Goal: Navigation & Orientation: Find specific page/section

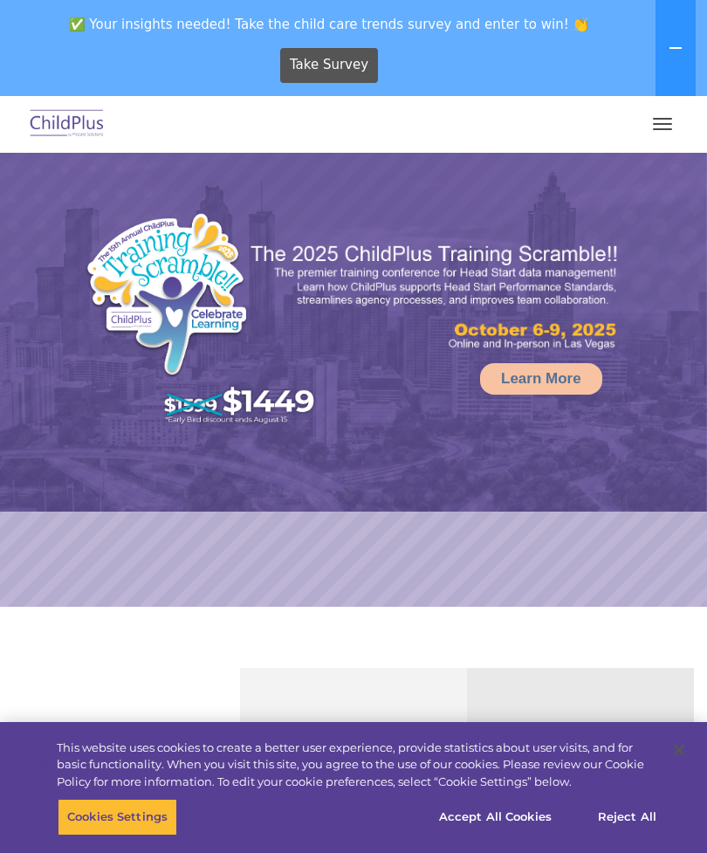
select select "MEDIUM"
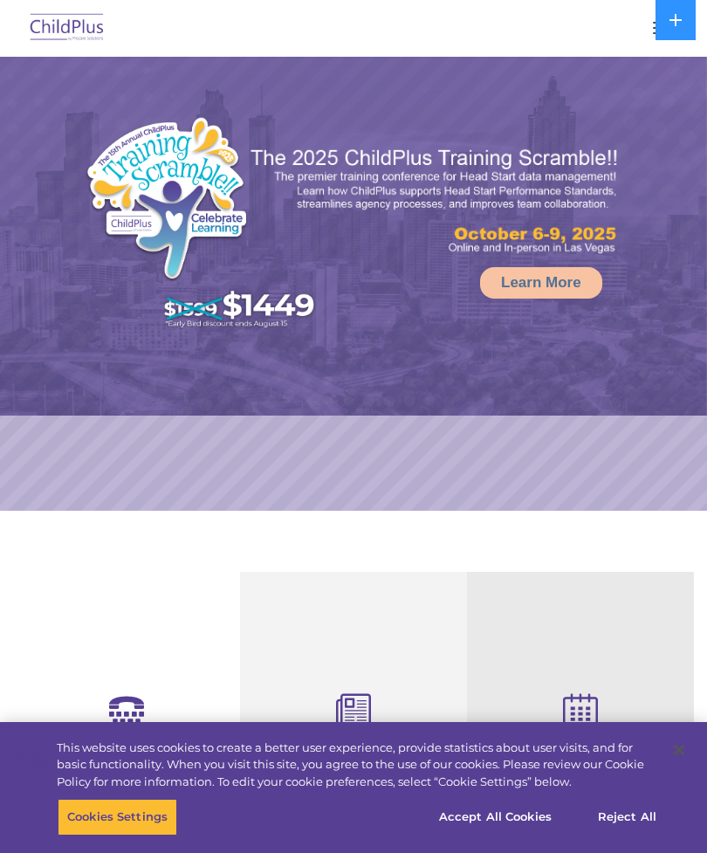
select select "MEDIUM"
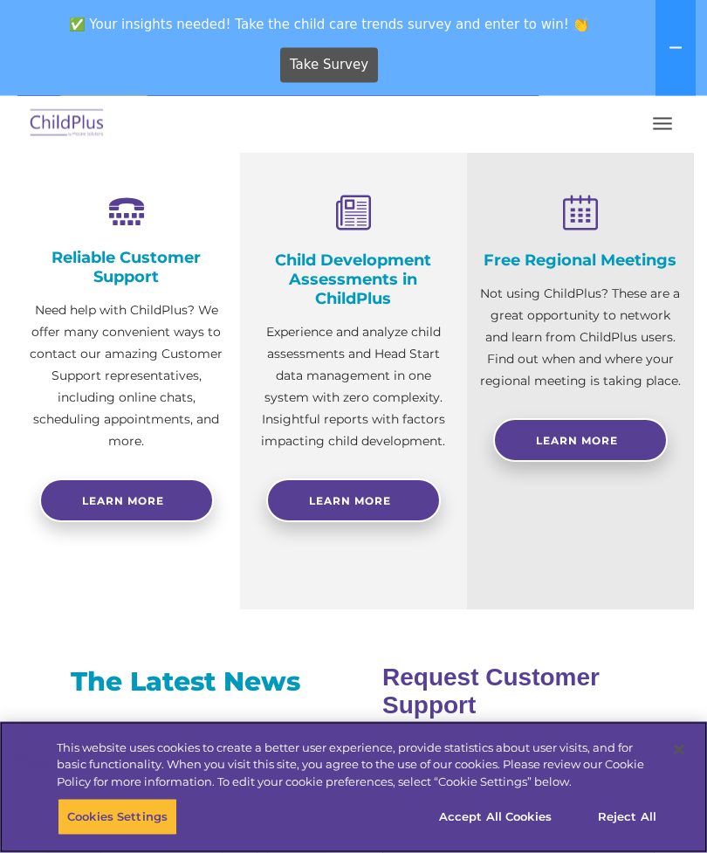
scroll to position [608, 0]
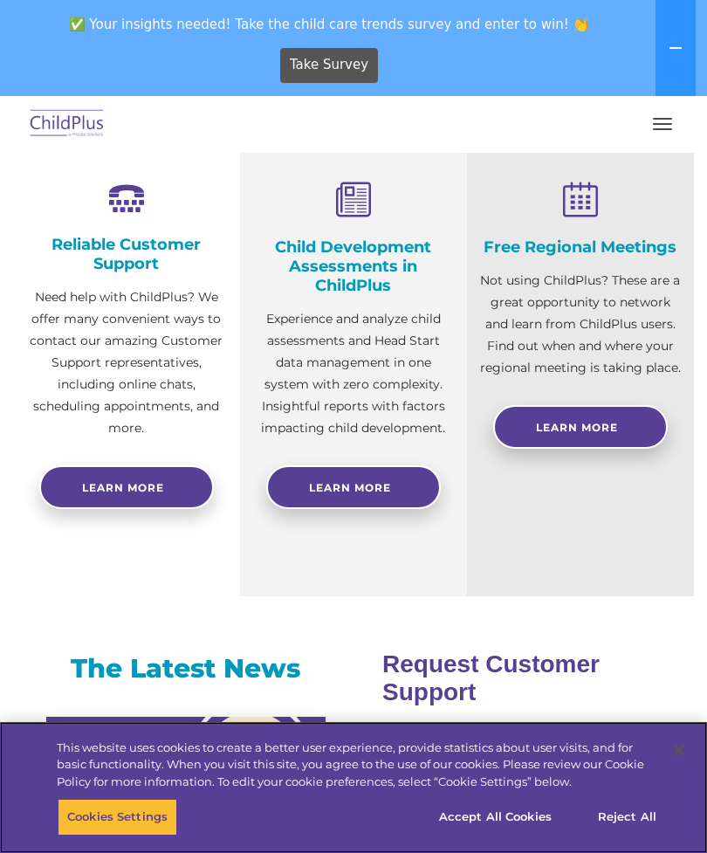
click at [513, 836] on button "Accept All Cookies" at bounding box center [496, 817] width 132 height 37
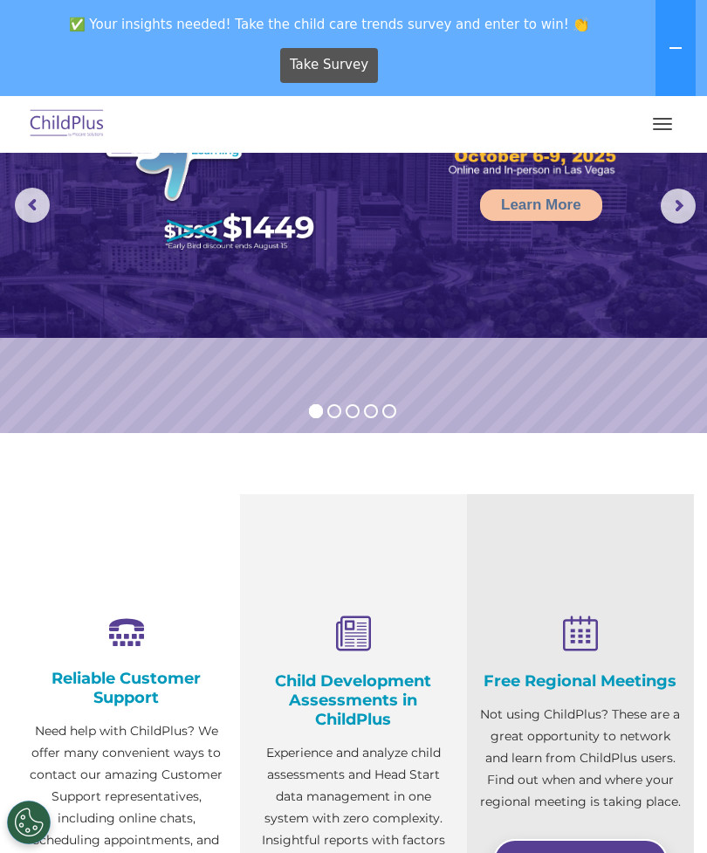
scroll to position [0, 0]
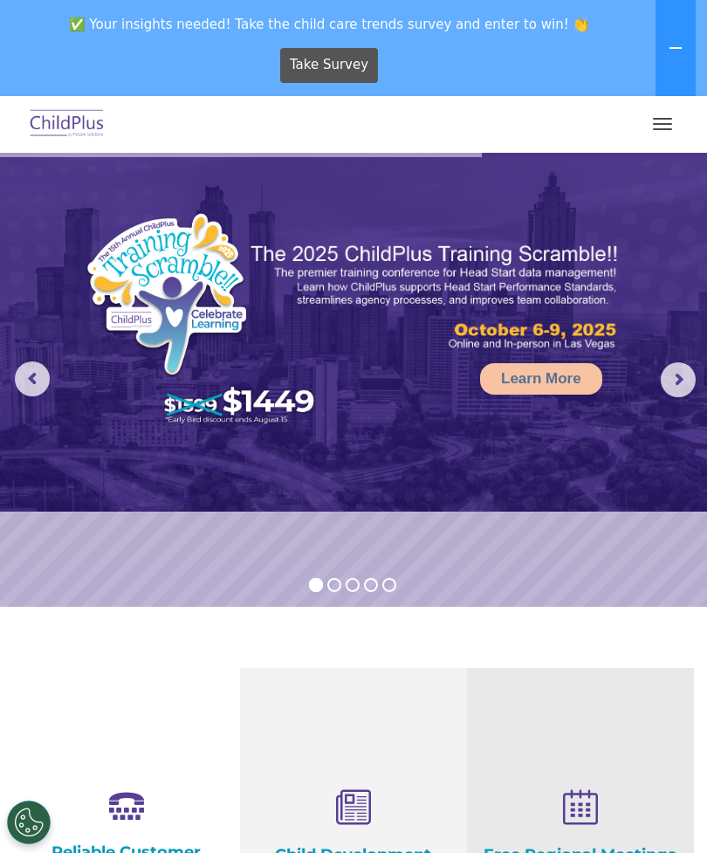
click at [662, 122] on button "button" at bounding box center [662, 124] width 37 height 28
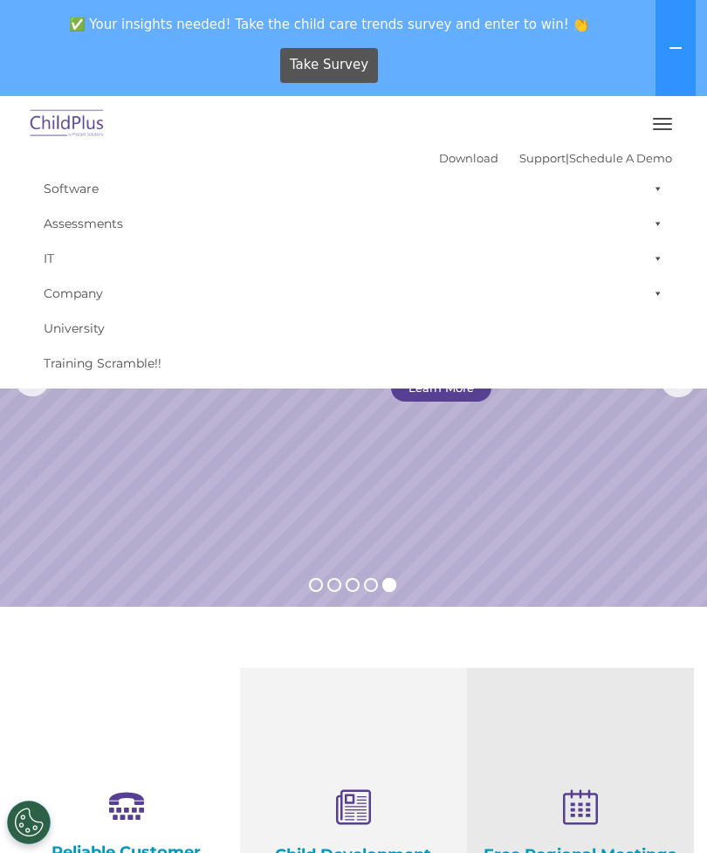
click at [678, 53] on icon at bounding box center [676, 48] width 14 height 14
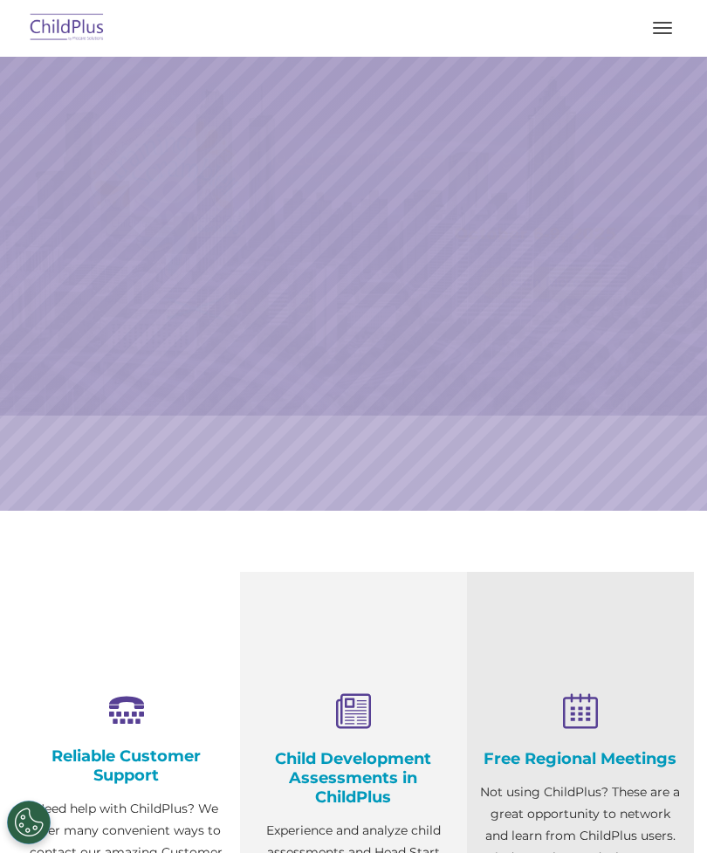
select select "MEDIUM"
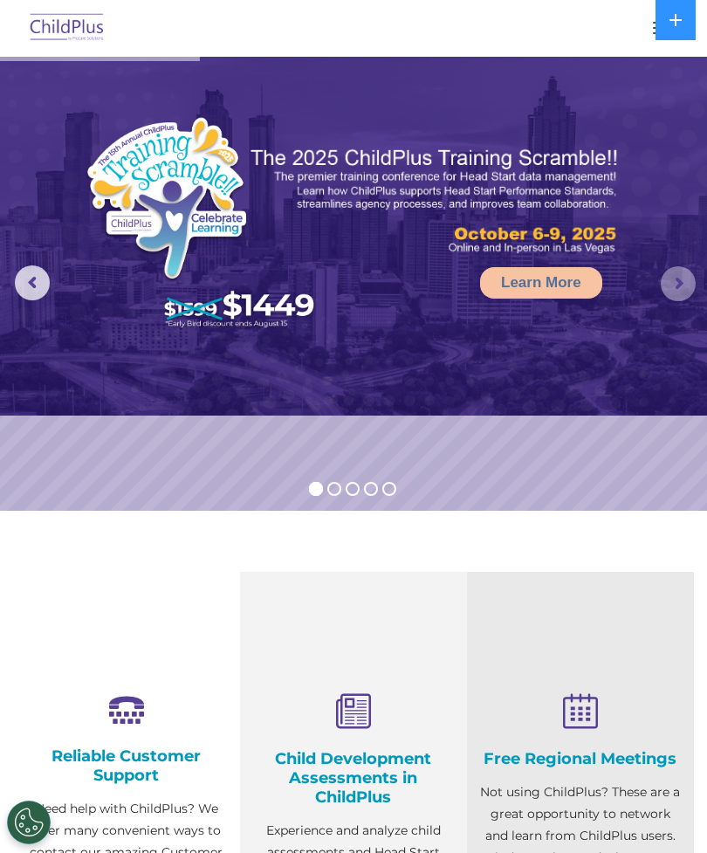
click at [683, 279] on rs-arrow at bounding box center [678, 283] width 35 height 35
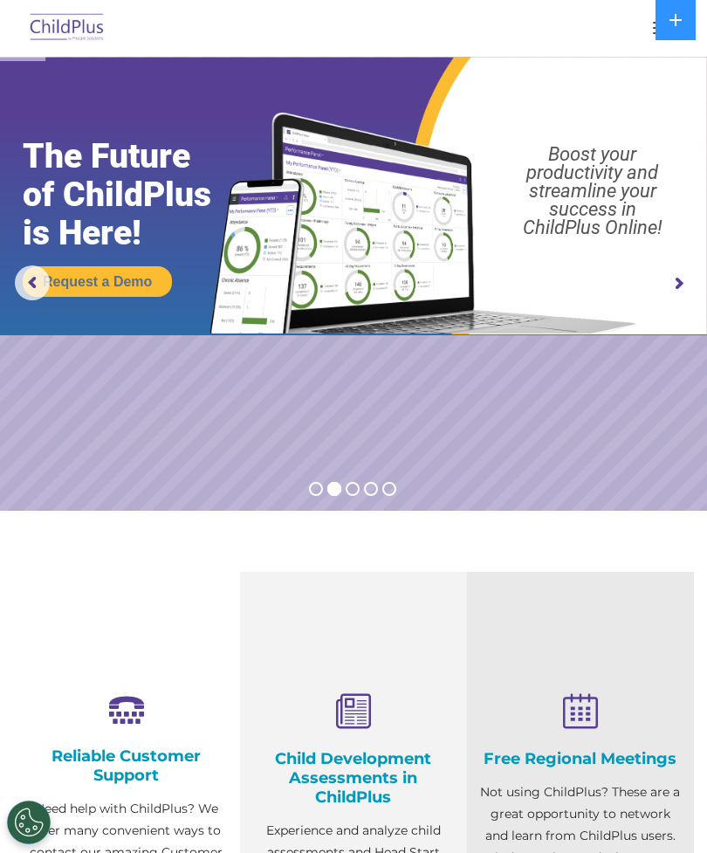
click at [696, 269] on rs-arrow at bounding box center [678, 283] width 35 height 35
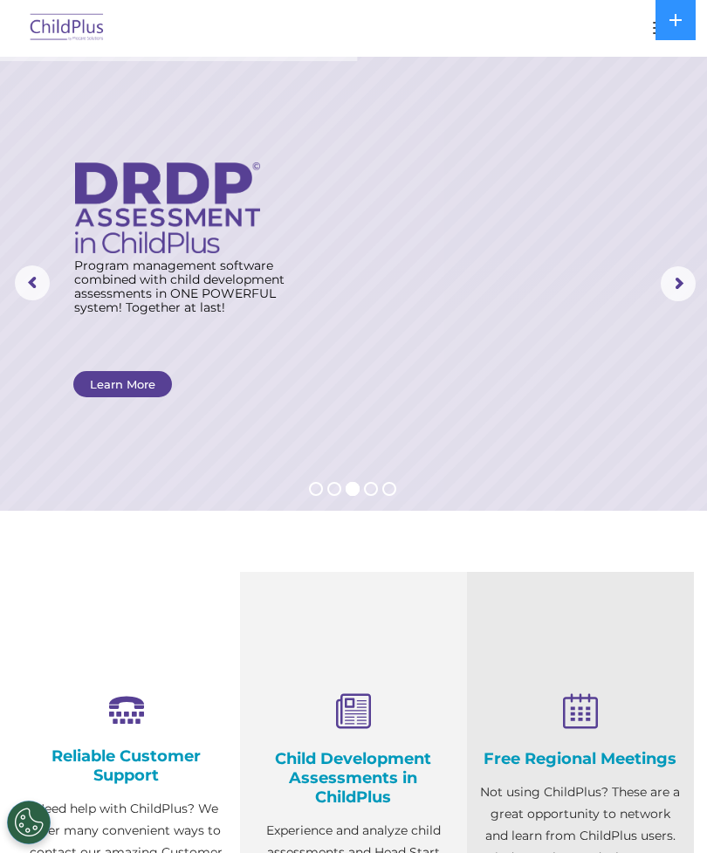
click at [678, 281] on rs-arrow at bounding box center [678, 283] width 35 height 35
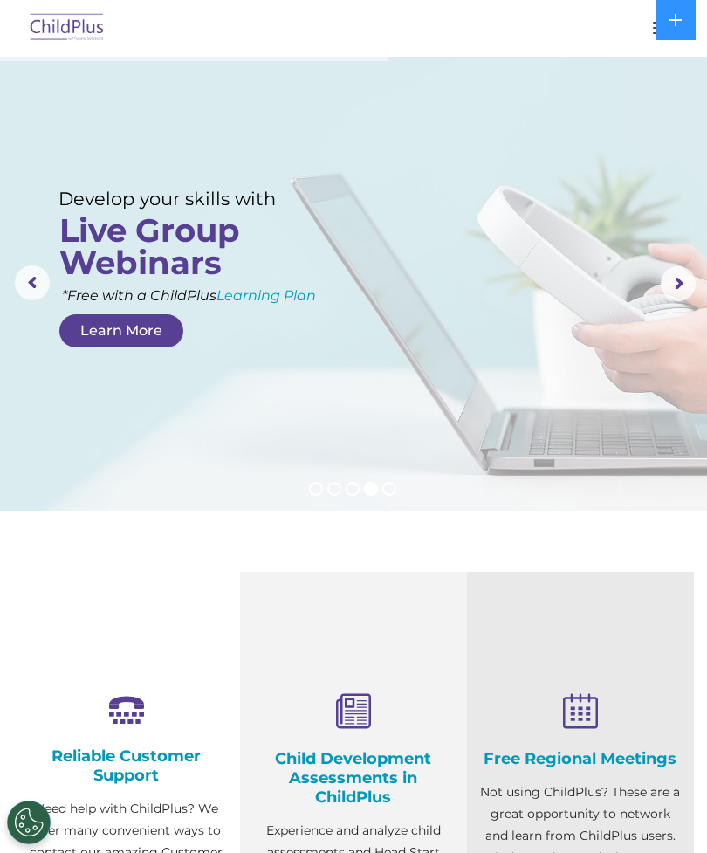
click at [82, 35] on img at bounding box center [67, 28] width 82 height 41
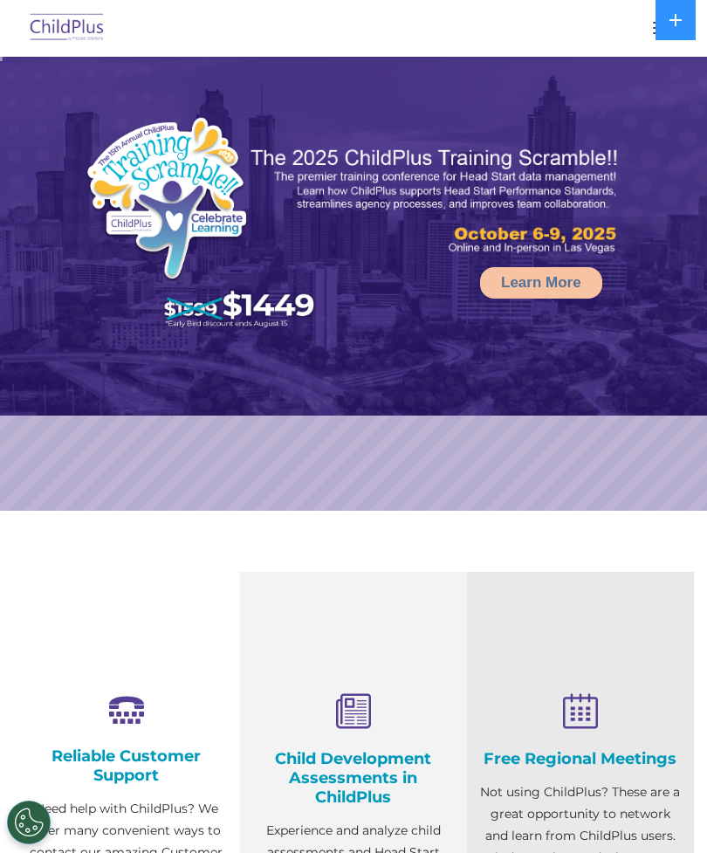
select select "MEDIUM"
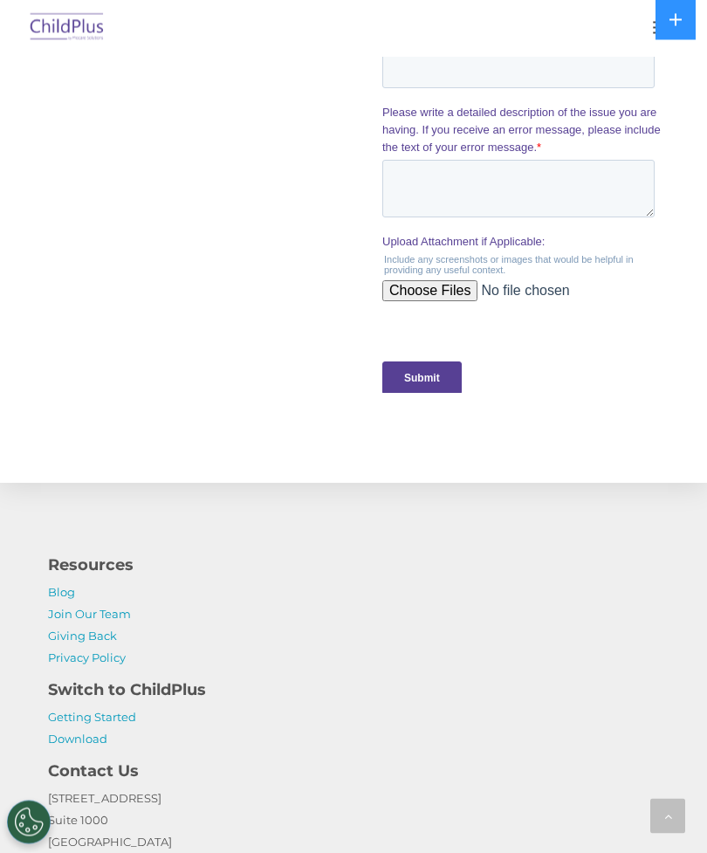
scroll to position [2023, 0]
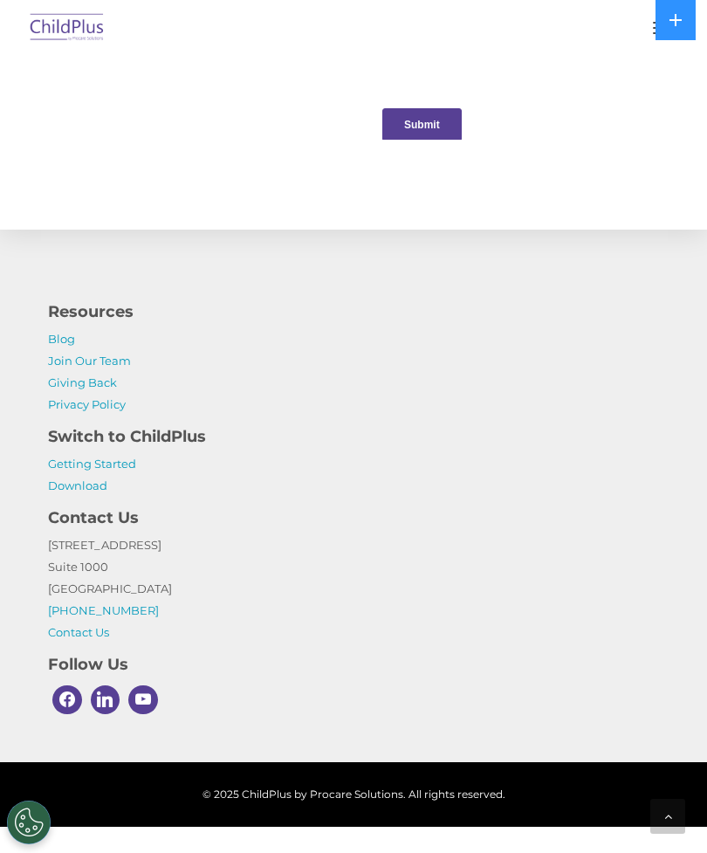
click at [648, 102] on div "Submit" at bounding box center [521, 124] width 279 height 63
